Goal: Task Accomplishment & Management: Manage account settings

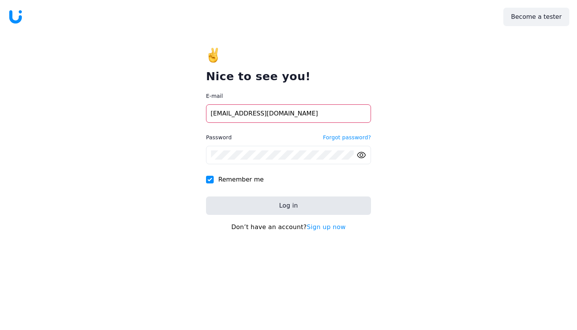
click at [267, 205] on button "Log in" at bounding box center [288, 205] width 165 height 18
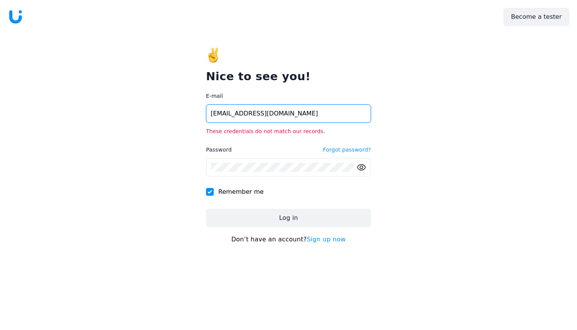
click at [268, 122] on input "[EMAIL_ADDRESS][DOMAIN_NAME]" at bounding box center [288, 113] width 165 height 18
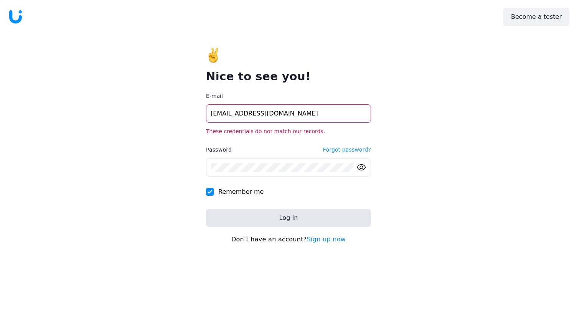
click at [271, 212] on button "Log in" at bounding box center [288, 218] width 165 height 18
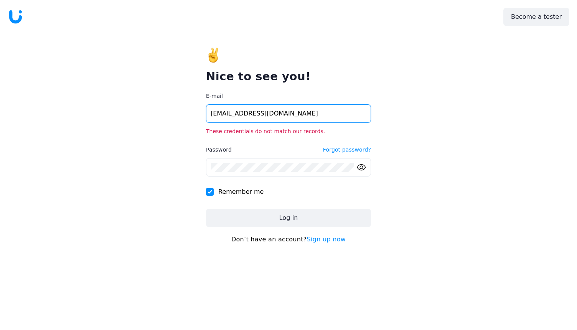
click at [274, 112] on input "[EMAIL_ADDRESS][DOMAIN_NAME]" at bounding box center [288, 113] width 165 height 18
type input "[EMAIL_ADDRESS][DOMAIN_NAME]"
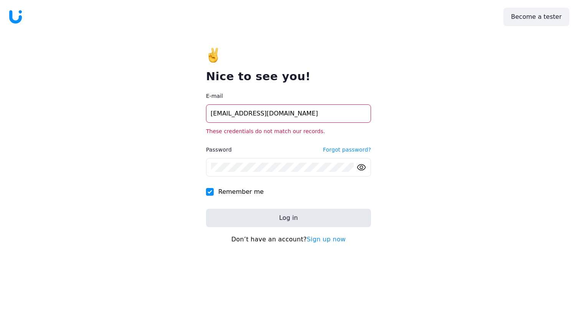
click at [280, 217] on button "Log in" at bounding box center [288, 218] width 165 height 18
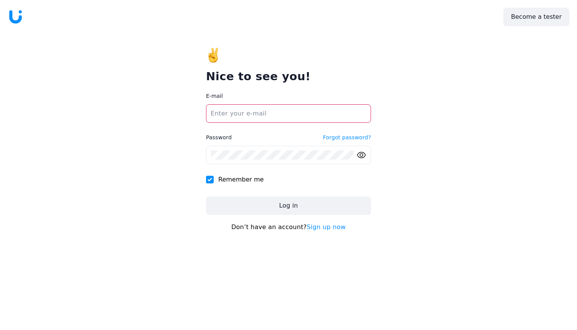
click at [156, 192] on main "Nice to see you! E-mail Password Forgot password? Remember me Log in Don’t have…" at bounding box center [288, 178] width 577 height 304
click at [281, 116] on input "E-mail" at bounding box center [288, 113] width 165 height 18
type input "[EMAIL_ADDRESS][DOMAIN_NAME]"
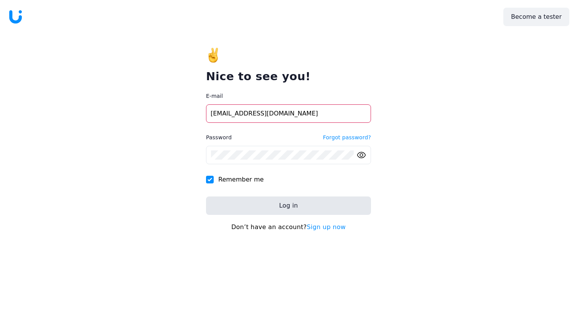
click at [269, 209] on button "Log in" at bounding box center [288, 205] width 165 height 18
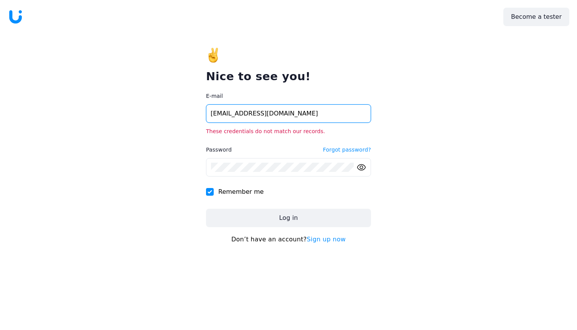
click at [293, 114] on input "[EMAIL_ADDRESS][DOMAIN_NAME]" at bounding box center [288, 113] width 165 height 18
click at [350, 49] on div "Nice to see you! E-mail admin@uitrial.com These credentials do not match our re…" at bounding box center [288, 145] width 165 height 239
